Goal: Transaction & Acquisition: Purchase product/service

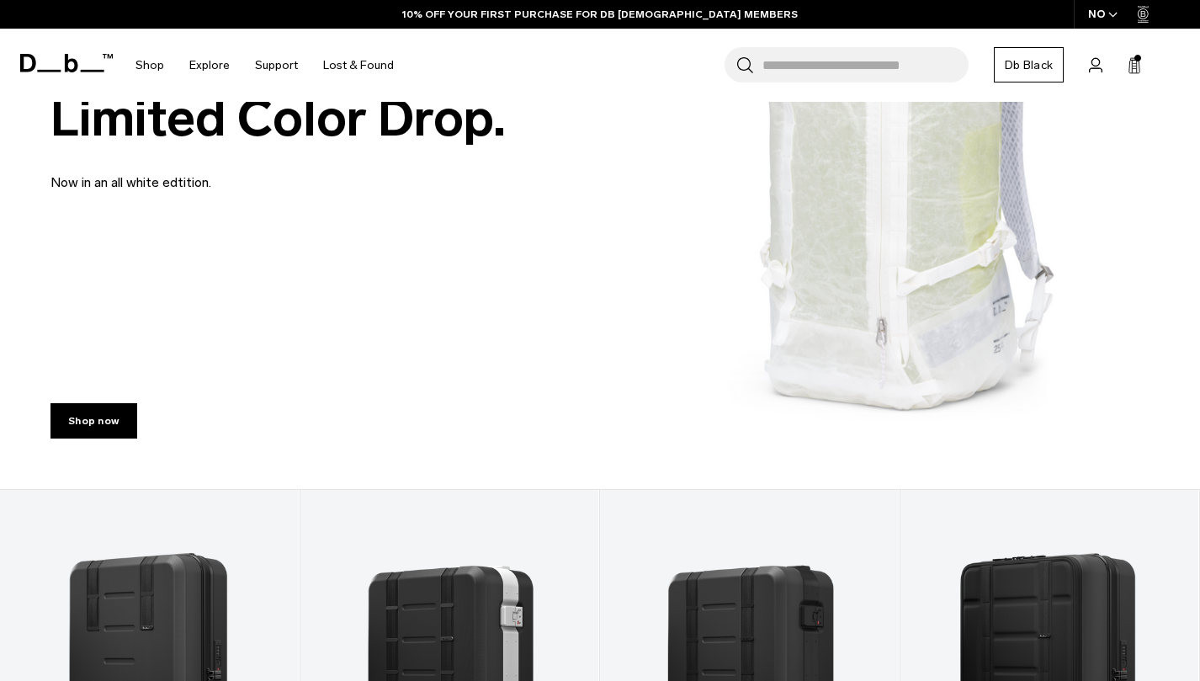
scroll to position [269, 0]
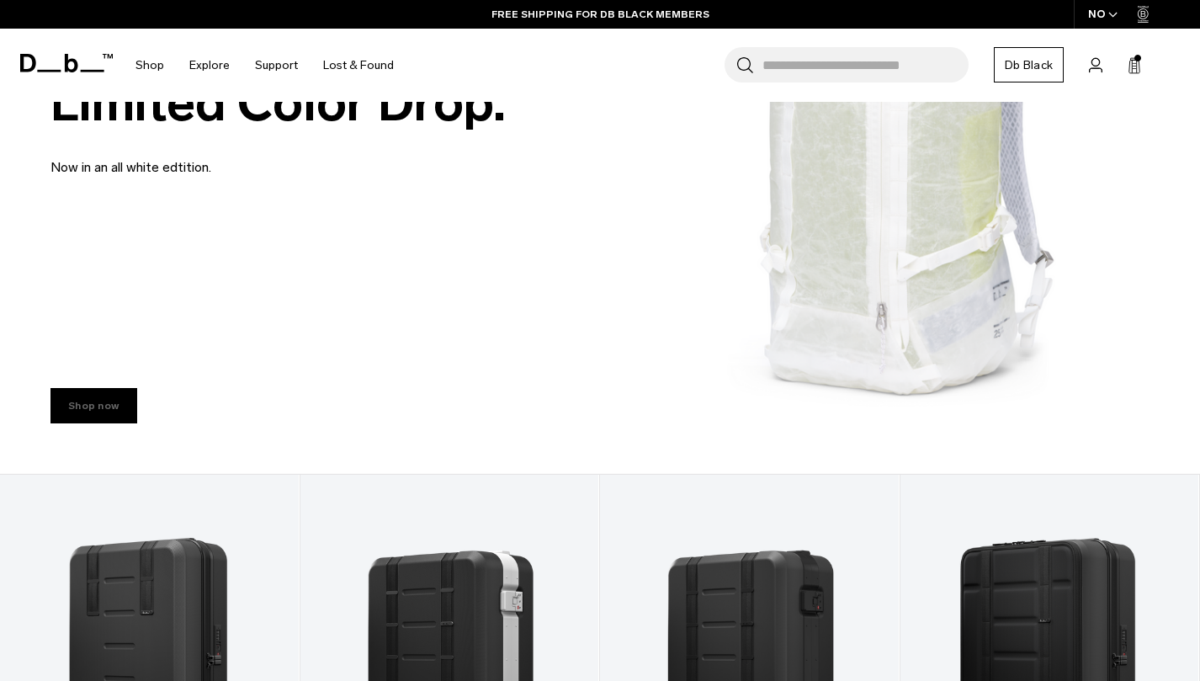
click at [106, 413] on link "Shop now" at bounding box center [93, 405] width 87 height 35
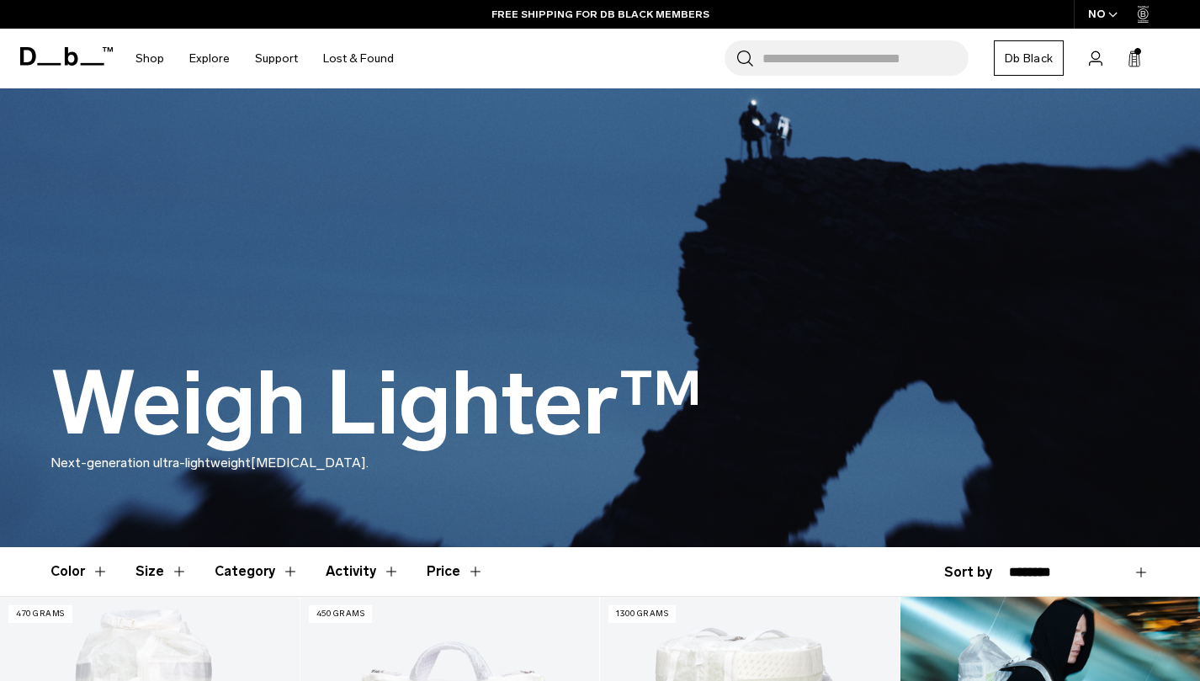
click at [1116, 8] on span "button" at bounding box center [1112, 14] width 9 height 13
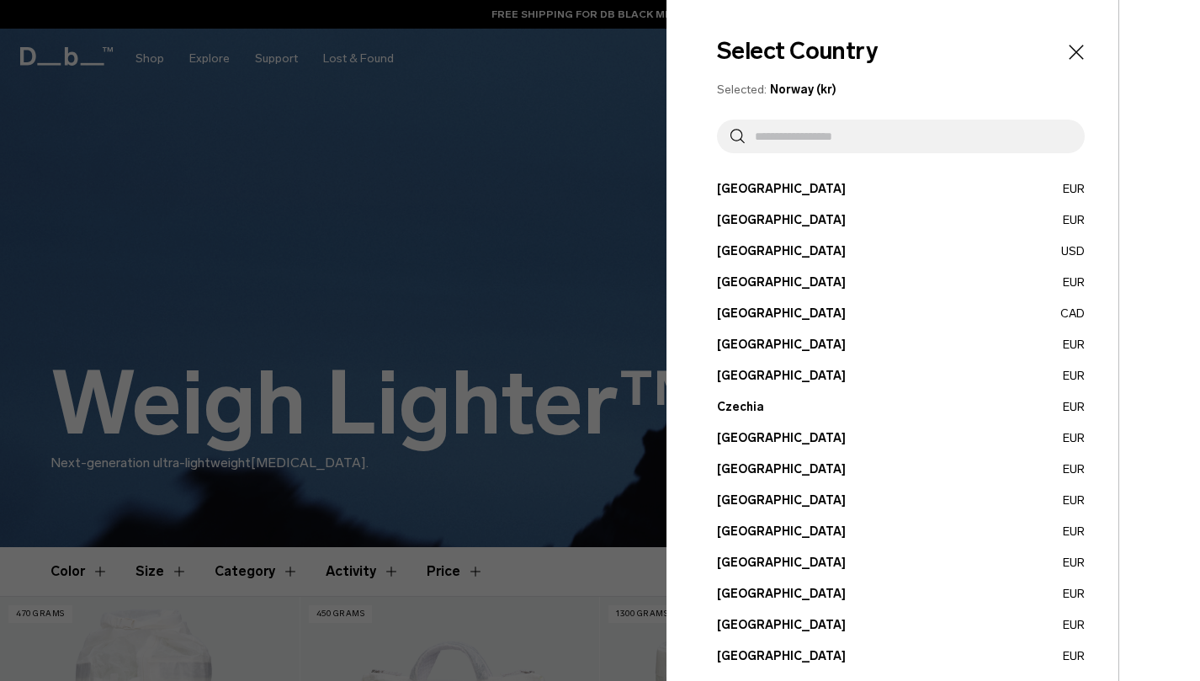
click at [740, 316] on button "Canada CAD" at bounding box center [901, 314] width 368 height 18
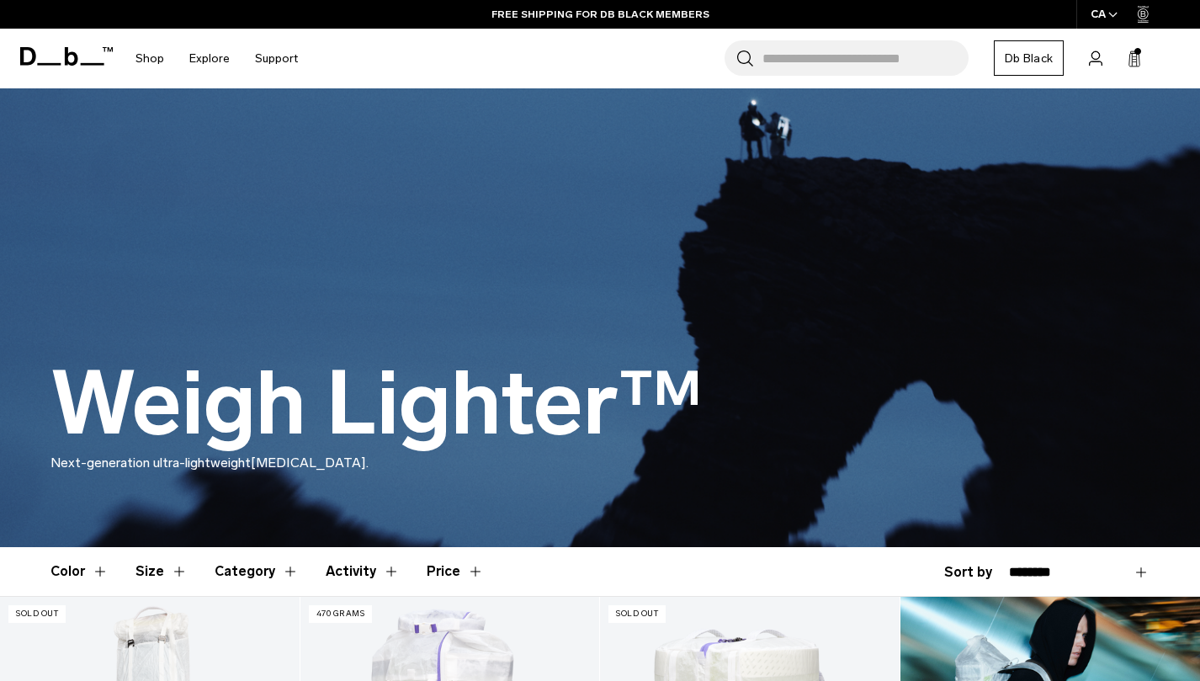
click at [68, 57] on icon at bounding box center [66, 56] width 93 height 19
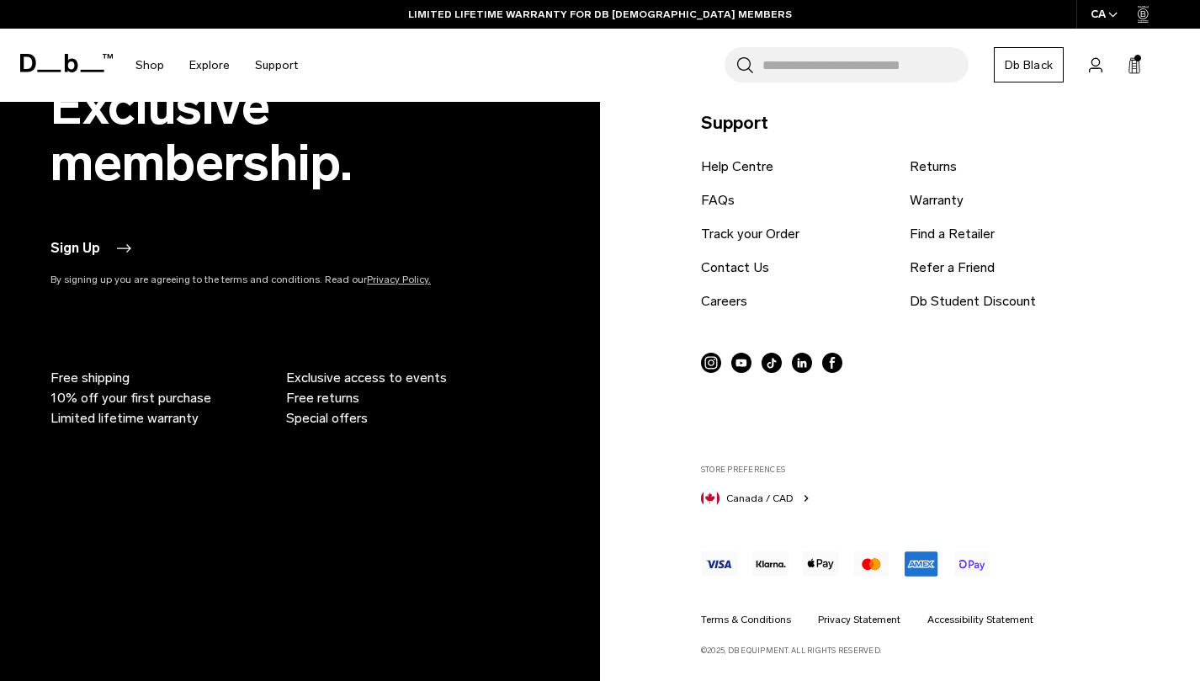
scroll to position [3464, 0]
